Goal: Transaction & Acquisition: Subscribe to service/newsletter

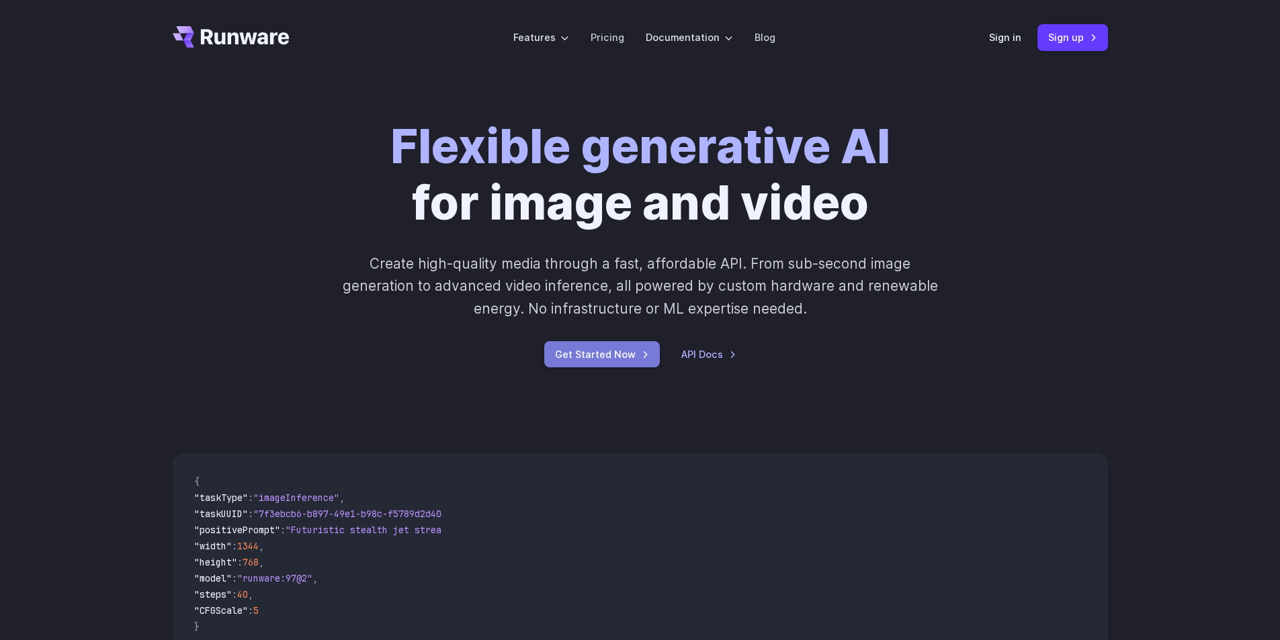
drag, startPoint x: 0, startPoint y: 0, endPoint x: 610, endPoint y: 351, distance: 703.9
click at [610, 351] on link "Get Started Now" at bounding box center [602, 354] width 116 height 26
